Goal: Transaction & Acquisition: Purchase product/service

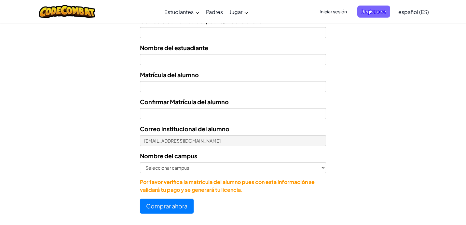
scroll to position [284, 0]
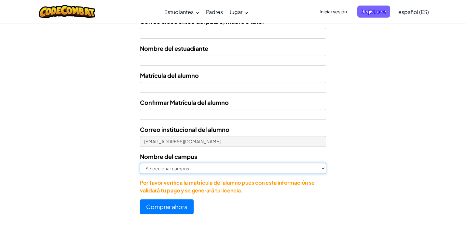
click at [140, 163] on select "Seleccionar campus [GEOGRAPHIC_DATA] Central [GEOGRAPHIC_DATA] [GEOGRAPHIC_DATA…" at bounding box center [233, 168] width 187 height 11
select select "Guadalupe"
click option "Guadalupe" at bounding box center [0, 0] width 0 height 0
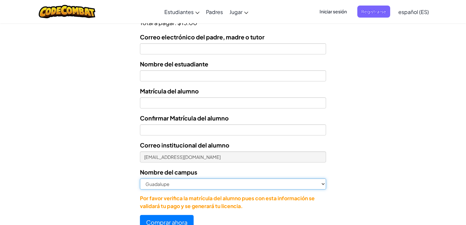
scroll to position [266, 0]
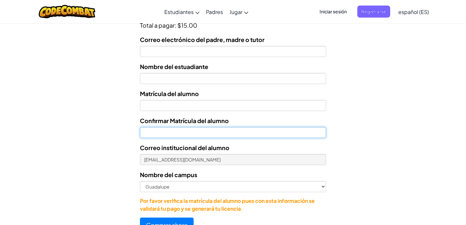
click at [235, 134] on input "Confirmar Matrícula del alumno" at bounding box center [233, 132] width 187 height 11
type input "7163222"
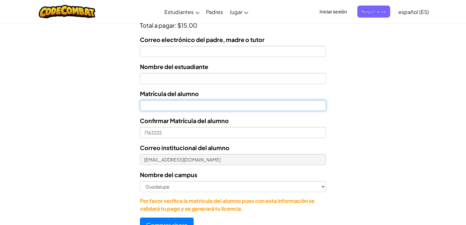
click at [243, 105] on input "Nombre del estuadiante" at bounding box center [233, 105] width 187 height 11
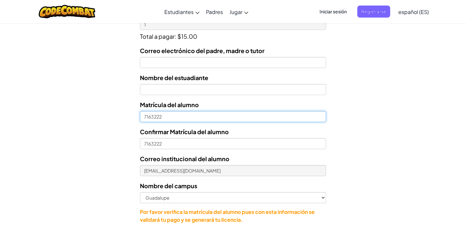
scroll to position [254, 0]
type input "7163222"
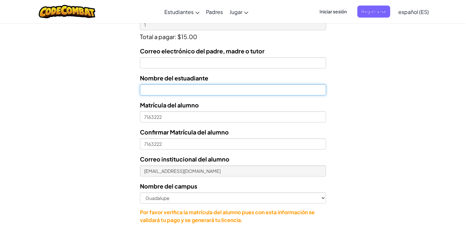
click at [246, 95] on input "text" at bounding box center [233, 89] width 187 height 11
type input "[PERSON_NAME]"
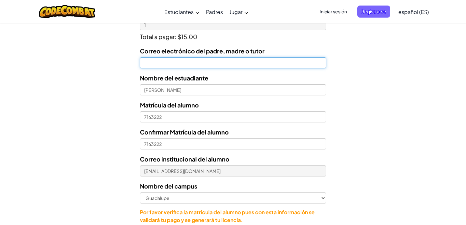
click at [243, 65] on input "Correo electrónico del padre, madre o tutor" at bounding box center [233, 62] width 187 height 11
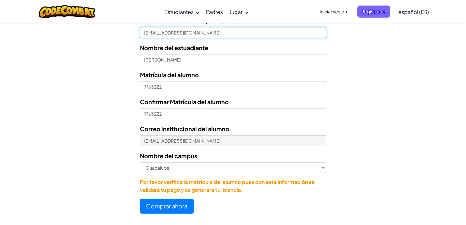
scroll to position [282, 0]
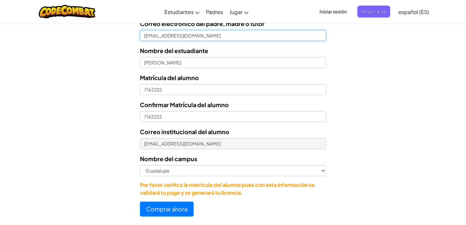
type input "[EMAIL_ADDRESS][DOMAIN_NAME]"
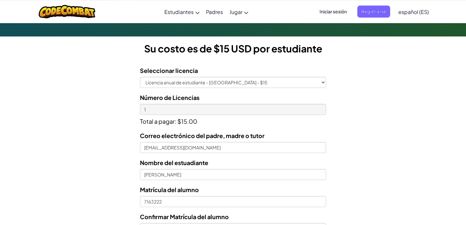
scroll to position [173, 0]
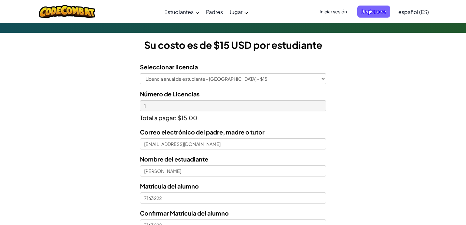
click at [177, 115] on p "Total a pagar: $15.00" at bounding box center [233, 116] width 187 height 11
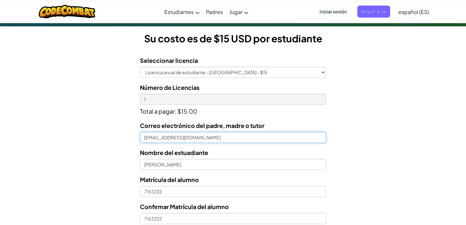
click at [196, 138] on input "[EMAIL_ADDRESS][DOMAIN_NAME]" at bounding box center [233, 137] width 187 height 11
click at [205, 139] on input "[EMAIL_ADDRESS][DOMAIN_NAME]" at bounding box center [233, 137] width 187 height 11
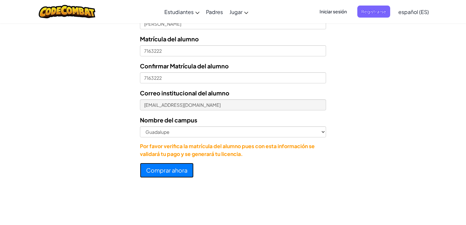
click at [161, 170] on button "Comprar ahora" at bounding box center [167, 170] width 54 height 15
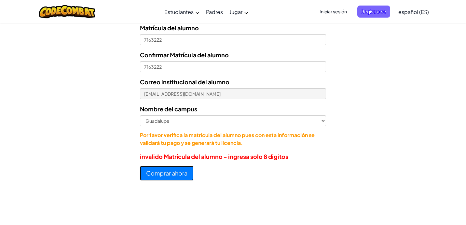
scroll to position [309, 0]
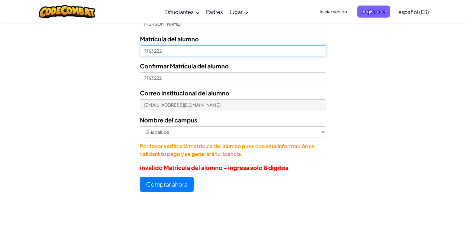
click at [164, 51] on input "7163222" at bounding box center [233, 50] width 187 height 11
type input "716322"
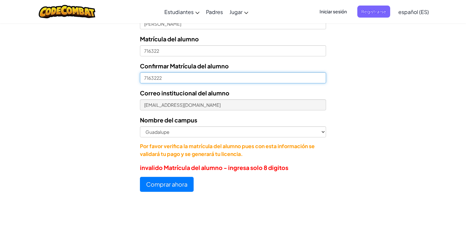
click at [168, 80] on input "7163222" at bounding box center [233, 77] width 187 height 11
type input "716322"
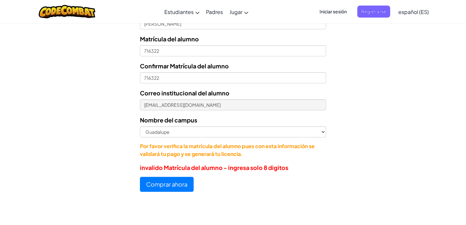
click at [114, 126] on form "Seleccionar licencia Licencia anual de estudiante - [GEOGRAPHIC_DATA] - $15 Núm…" at bounding box center [163, 56] width 326 height 271
click at [169, 180] on button "Comprar ahora" at bounding box center [167, 184] width 54 height 15
click at [170, 183] on button "Comprar ahora" at bounding box center [167, 184] width 54 height 15
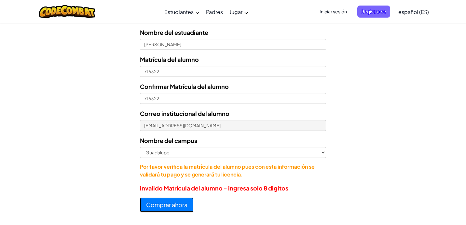
scroll to position [286, 0]
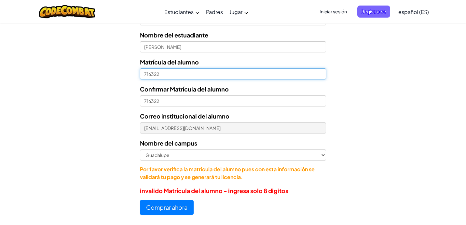
click at [203, 76] on input "716322" at bounding box center [233, 73] width 187 height 11
type input "7"
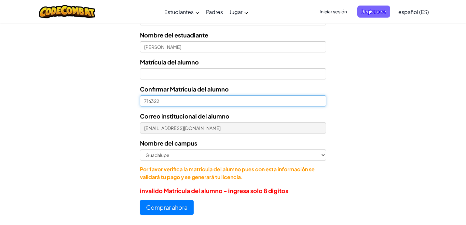
click at [208, 103] on input "716322" at bounding box center [233, 100] width 187 height 11
type input "7"
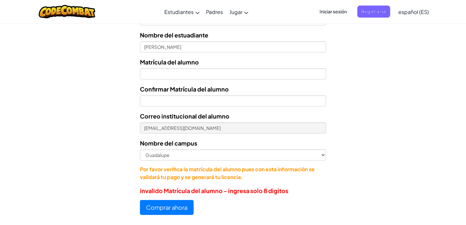
click at [103, 162] on form "Seleccionar licencia Licencia anual de estudiante - [GEOGRAPHIC_DATA] - $15 Núm…" at bounding box center [163, 79] width 326 height 271
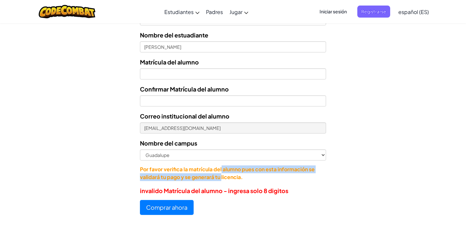
click at [201, 174] on p "Por favor verifica la matrícula del alumno pues con esta información se validar…" at bounding box center [233, 173] width 187 height 16
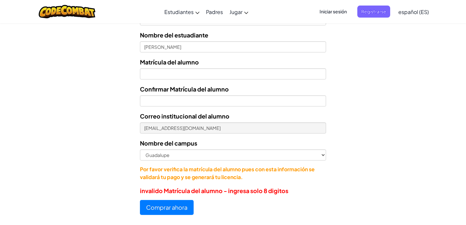
click at [94, 177] on form "Seleccionar licencia Licencia anual de estudiante - [GEOGRAPHIC_DATA] - $15 Núm…" at bounding box center [163, 79] width 326 height 271
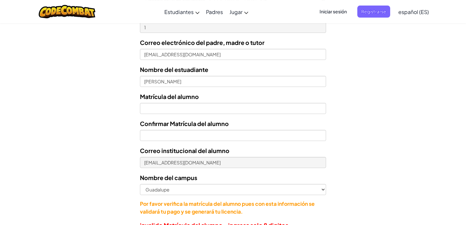
scroll to position [249, 0]
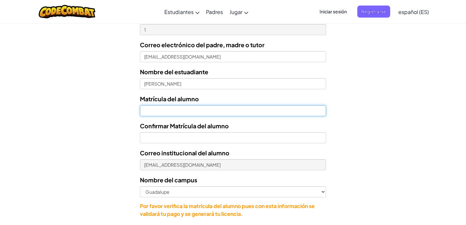
click at [151, 114] on input "Nombre del estuadiante" at bounding box center [233, 110] width 187 height 11
type input "7163222"
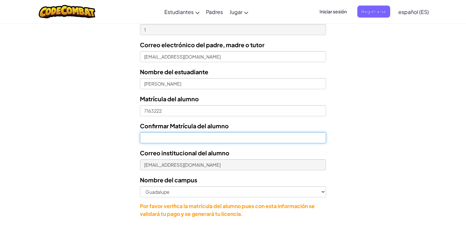
click at [162, 136] on input "Confirmar Matrícula del alumno" at bounding box center [233, 137] width 187 height 11
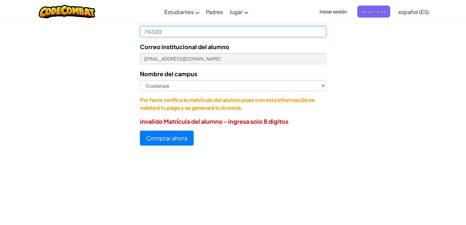
scroll to position [334, 0]
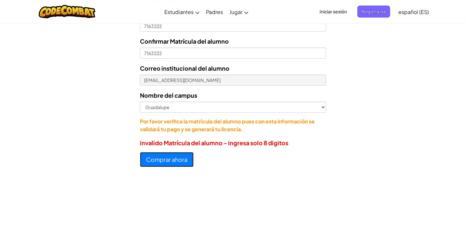
click at [164, 159] on button "Comprar ahora" at bounding box center [167, 159] width 54 height 15
click at [163, 160] on button "Comprar ahora" at bounding box center [167, 159] width 54 height 15
click at [164, 157] on button "Comprar ahora" at bounding box center [167, 159] width 54 height 15
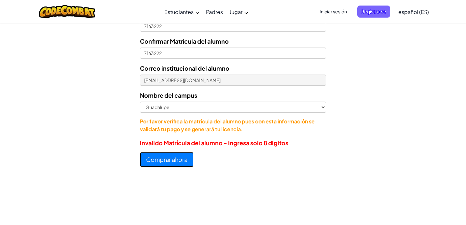
click at [164, 157] on button "Comprar ahora" at bounding box center [167, 159] width 54 height 15
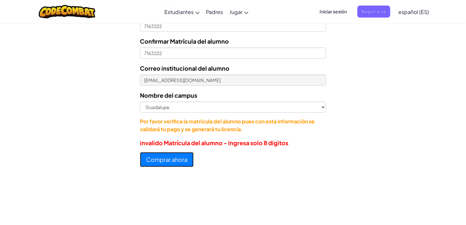
click at [164, 157] on button "Comprar ahora" at bounding box center [167, 159] width 54 height 15
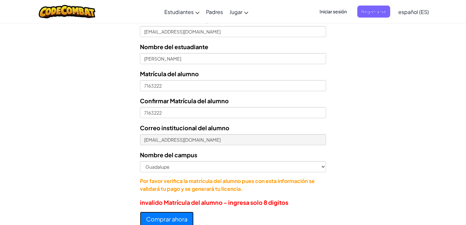
scroll to position [274, 0]
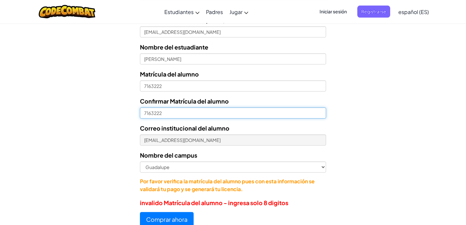
click at [175, 118] on input "7163222" at bounding box center [233, 112] width 187 height 11
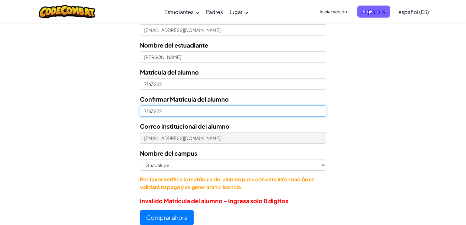
scroll to position [276, 0]
type input "71632222"
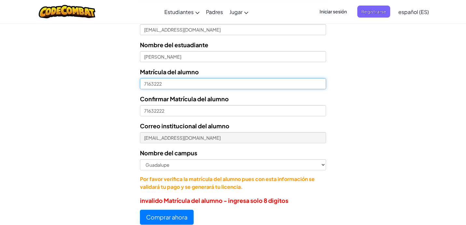
click at [168, 83] on input "7163222" at bounding box center [233, 83] width 187 height 11
type input "71632222"
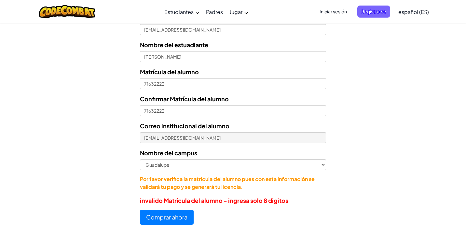
click at [118, 141] on form "Seleccionar licencia Licencia anual de estudiante - [GEOGRAPHIC_DATA] - $15 Núm…" at bounding box center [163, 89] width 326 height 271
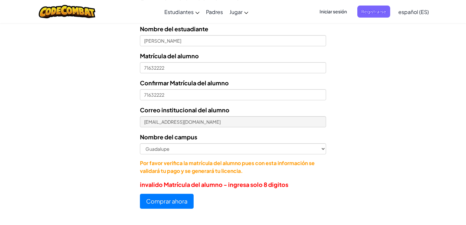
scroll to position [297, 0]
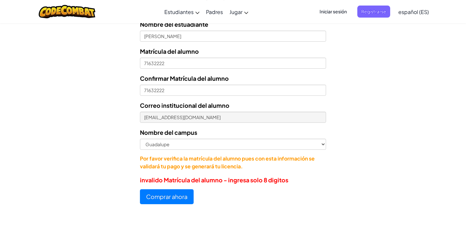
click at [168, 211] on div at bounding box center [233, 212] width 466 height 7
click at [168, 203] on button "Comprar ahora" at bounding box center [167, 196] width 54 height 15
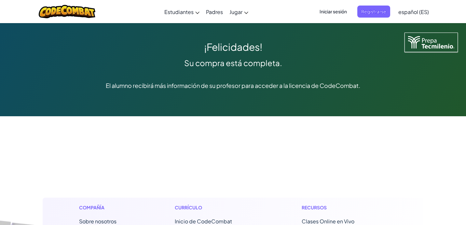
click at [343, 8] on span "Iniciar sesión" at bounding box center [333, 12] width 35 height 12
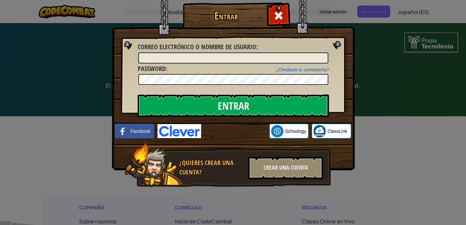
click at [238, 56] on input "Correo electrónico o nombre de usuario :" at bounding box center [233, 57] width 190 height 11
type input "[EMAIL_ADDRESS][DOMAIN_NAME]"
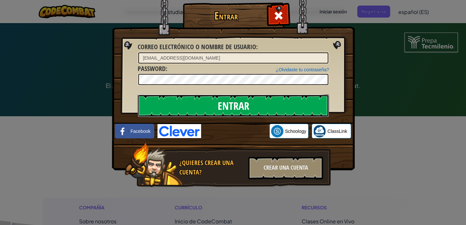
click at [291, 108] on input "Entrar" at bounding box center [233, 105] width 191 height 23
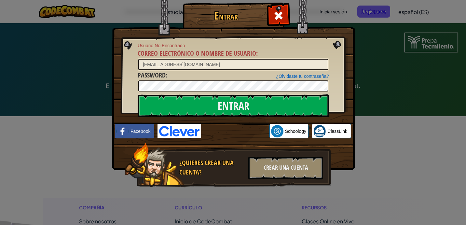
click at [344, 44] on img at bounding box center [233, 75] width 243 height 189
click at [282, 15] on span at bounding box center [279, 15] width 10 height 10
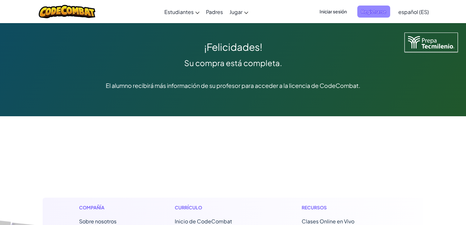
click at [367, 13] on span "Registrarse" at bounding box center [374, 12] width 33 height 12
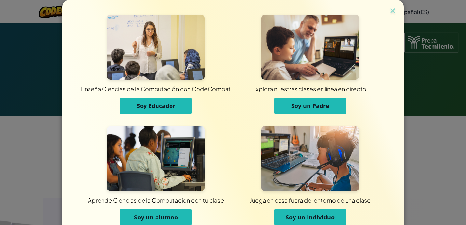
scroll to position [33, 0]
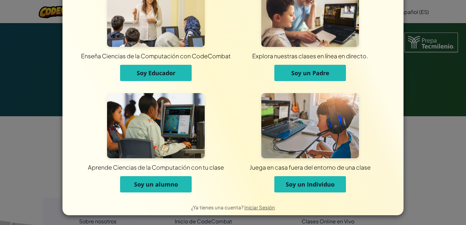
click at [167, 181] on span "Soy un alumno" at bounding box center [156, 184] width 44 height 8
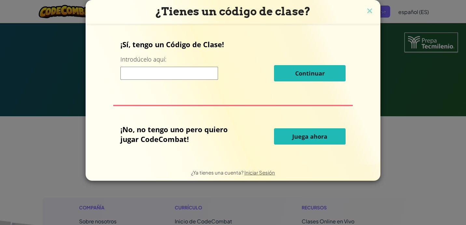
scroll to position [0, 0]
click at [367, 10] on img at bounding box center [370, 12] width 8 height 10
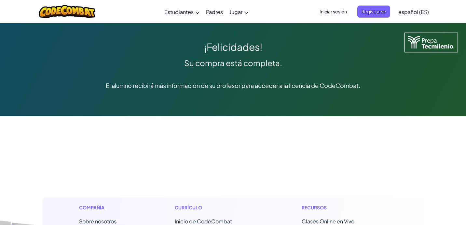
click at [329, 11] on span "Iniciar sesión" at bounding box center [333, 12] width 35 height 12
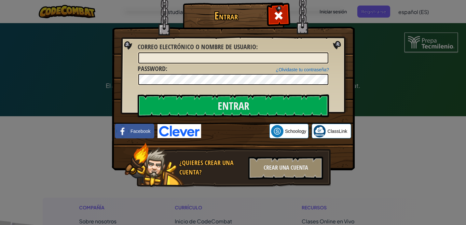
click at [230, 50] on span "Correo electrónico o nombre de usuario" at bounding box center [197, 46] width 119 height 9
click at [230, 52] on input "Correo electrónico o nombre de usuario :" at bounding box center [233, 57] width 190 height 11
type input "A"
click at [286, 15] on div at bounding box center [278, 15] width 21 height 21
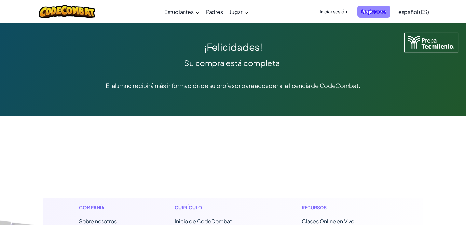
click at [372, 8] on span "Registrarse" at bounding box center [374, 12] width 33 height 12
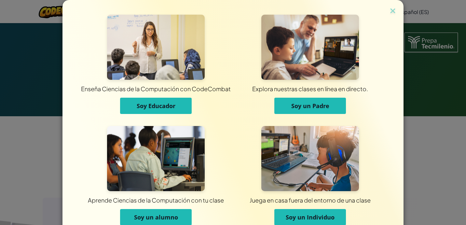
scroll to position [33, 0]
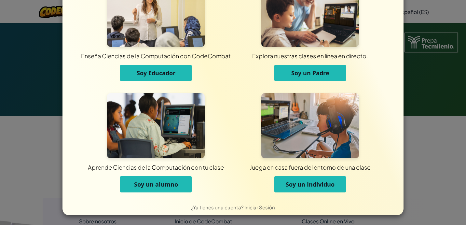
click at [146, 179] on button "Soy un alumno" at bounding box center [156, 184] width 72 height 16
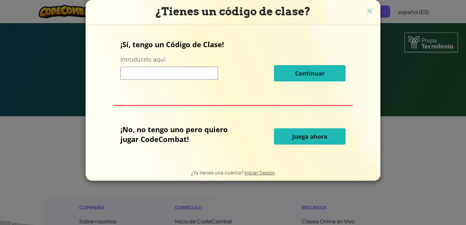
click at [170, 77] on input at bounding box center [169, 73] width 98 height 13
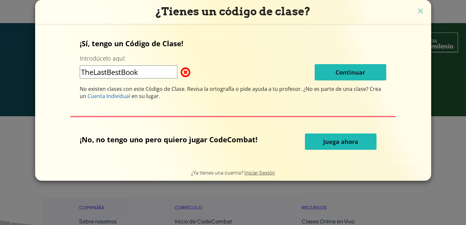
click at [336, 59] on div "¡Sí, tengo un Código de Clase! Introdúcelo aquí: TheLastBestBook Continuar No e…" at bounding box center [233, 68] width 307 height 61
click at [158, 73] on input "TheLastBestBook" at bounding box center [129, 71] width 98 height 13
type input "T"
click at [85, 71] on input "thelastbestlook" at bounding box center [129, 71] width 98 height 13
click at [101, 74] on input "Thelastbestlook" at bounding box center [129, 71] width 98 height 13
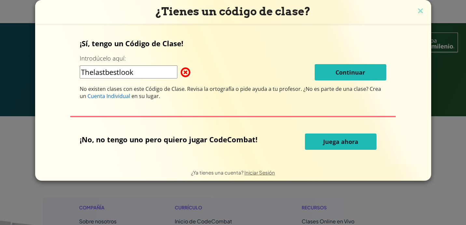
click at [98, 74] on input "Thelastbestlook" at bounding box center [129, 71] width 98 height 13
click at [113, 75] on input "TheLastbestlook" at bounding box center [129, 71] width 98 height 13
type input "TheLastbestlook"
